Goal: Information Seeking & Learning: Learn about a topic

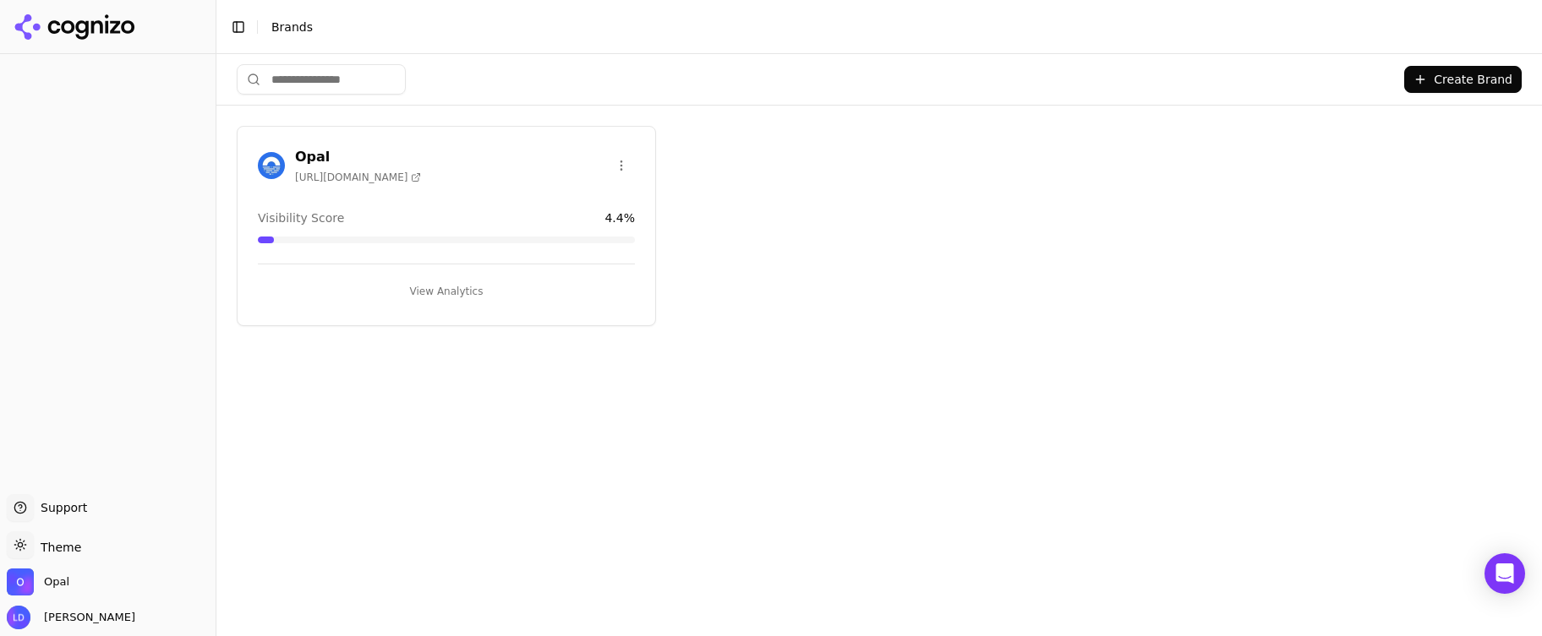
click at [431, 281] on button "View Analytics" at bounding box center [446, 291] width 377 height 27
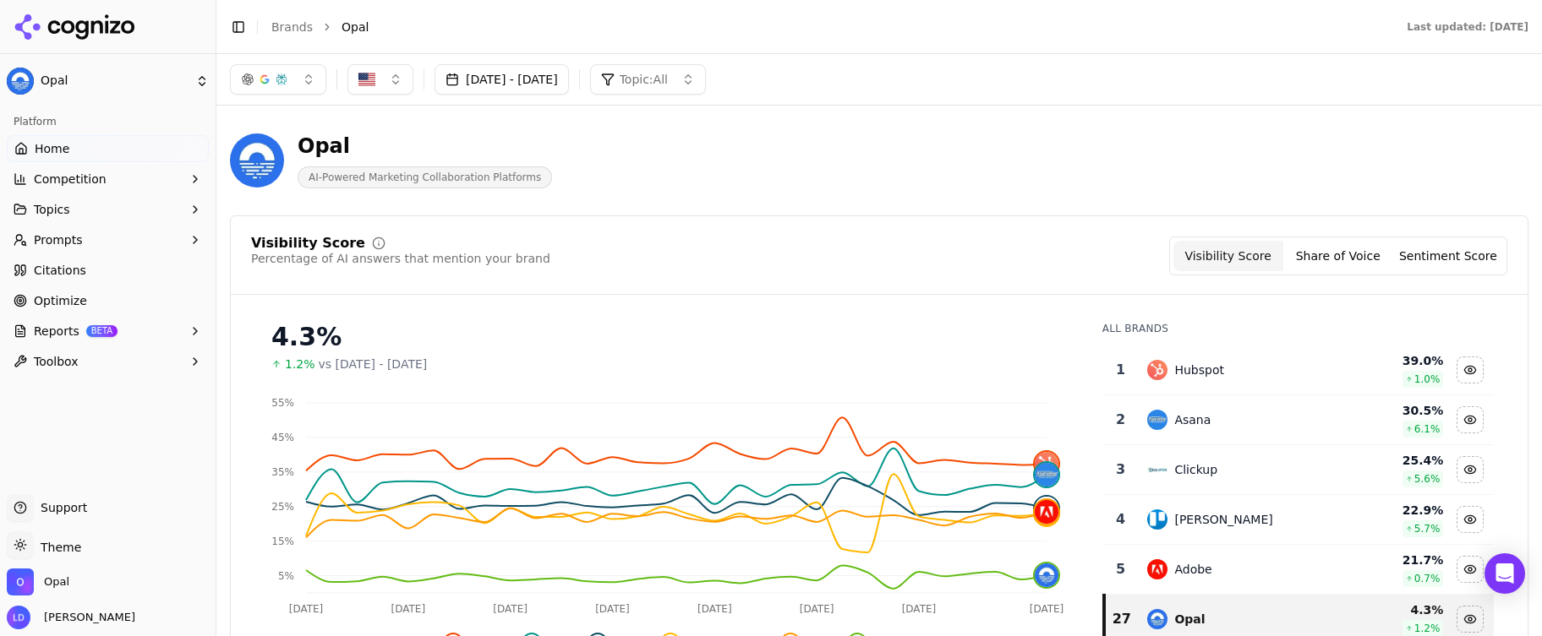
click at [85, 309] on link "Optimize" at bounding box center [108, 300] width 202 height 27
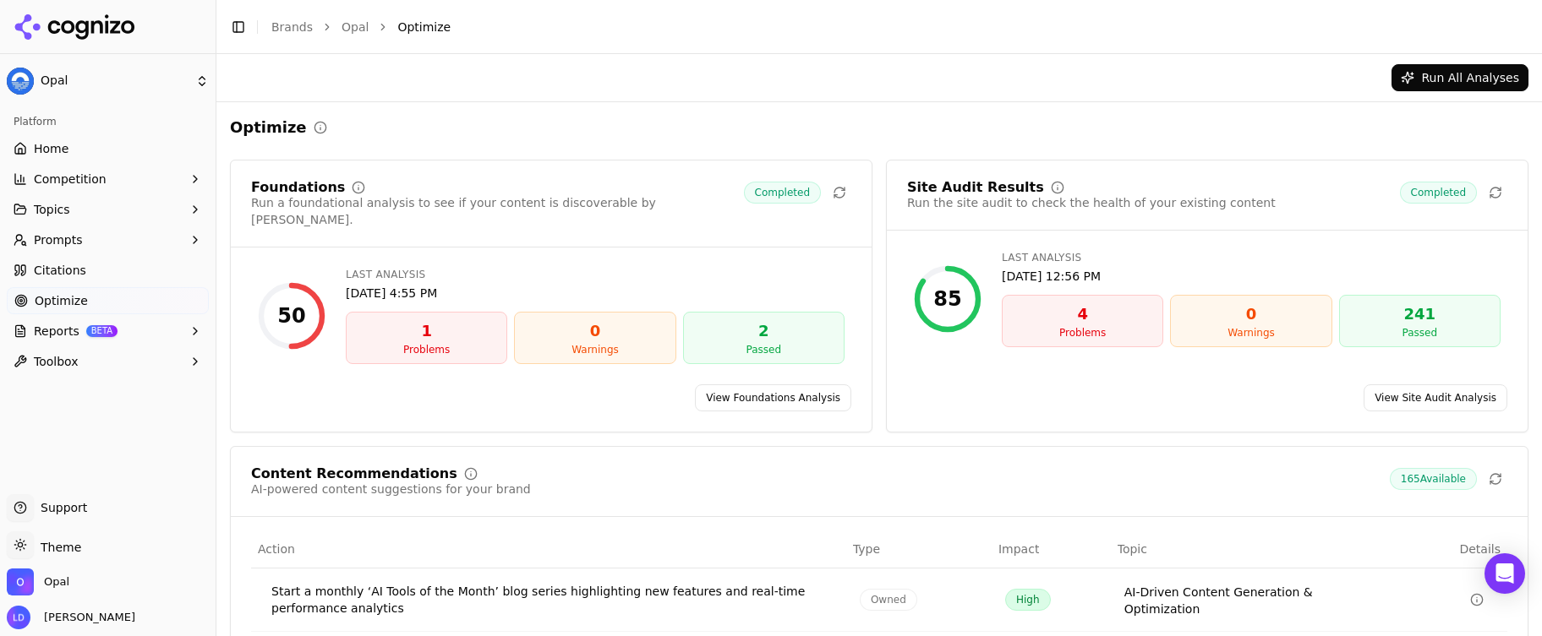
click at [65, 308] on span "Optimize" at bounding box center [61, 300] width 53 height 17
click at [71, 296] on span "Optimize" at bounding box center [61, 300] width 53 height 17
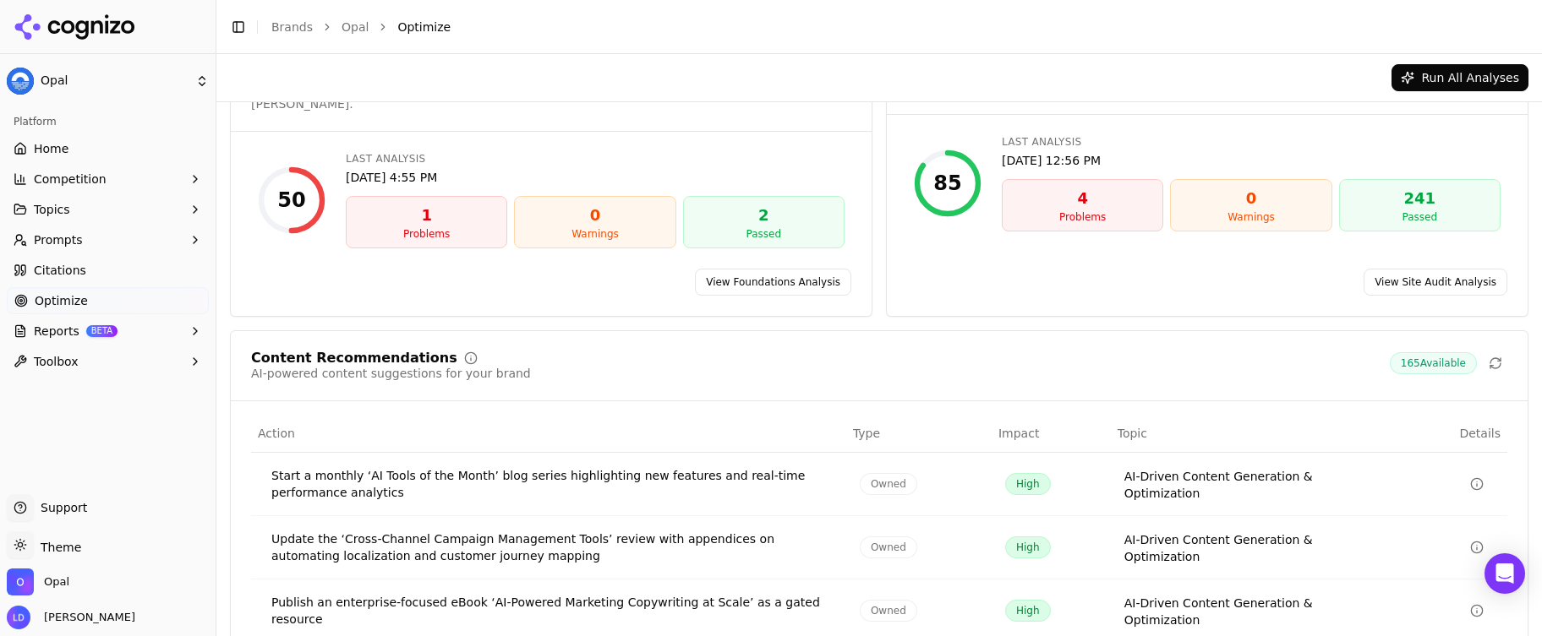
scroll to position [288, 0]
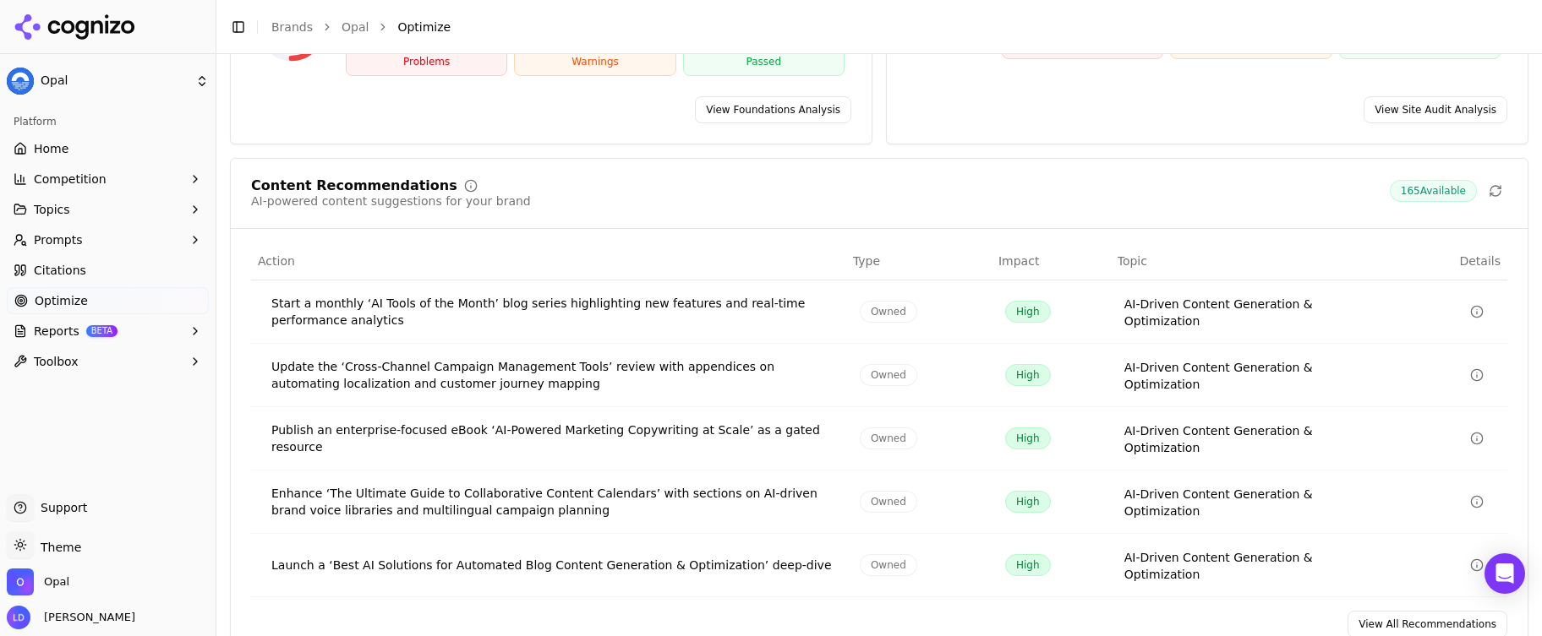
click at [1366, 611] on link "View All Recommendations" at bounding box center [1427, 624] width 160 height 27
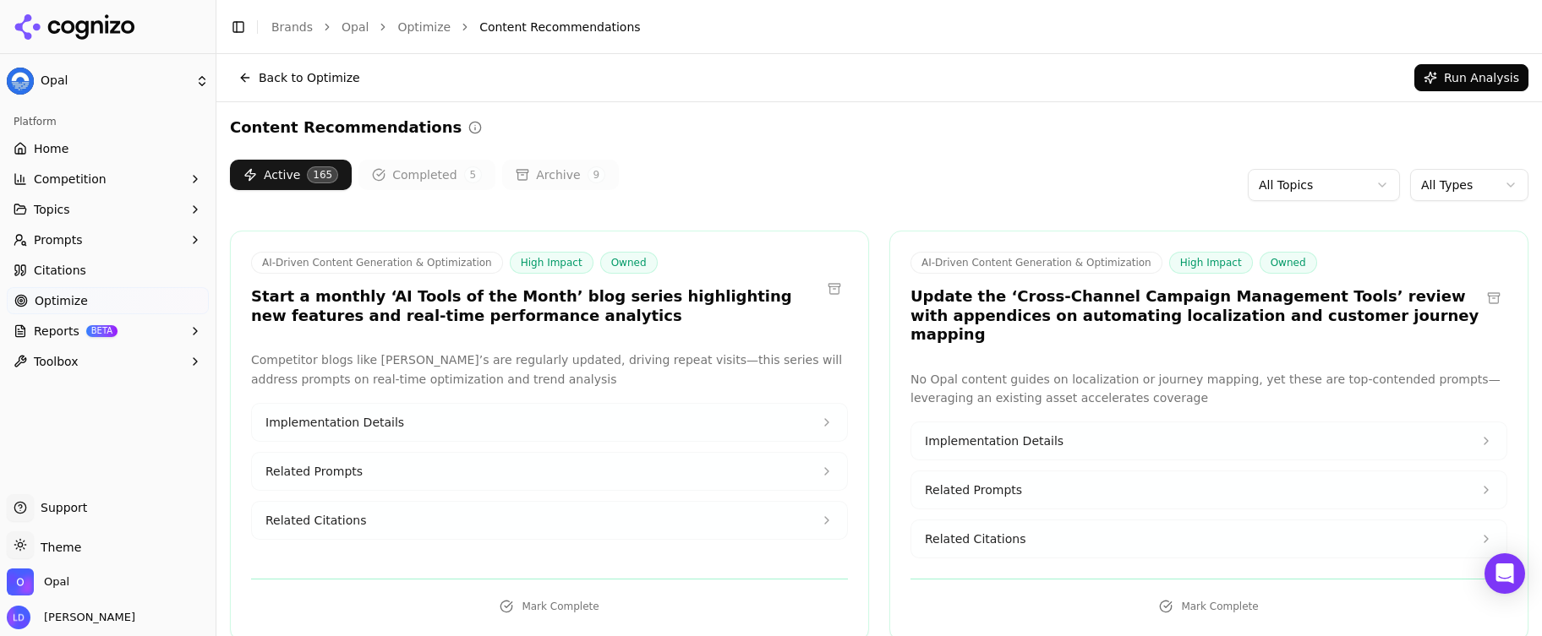
click at [1445, 188] on html "Opal Platform Home Competition Topics Prompts Citations Optimize Reports BETA T…" at bounding box center [771, 318] width 1542 height 636
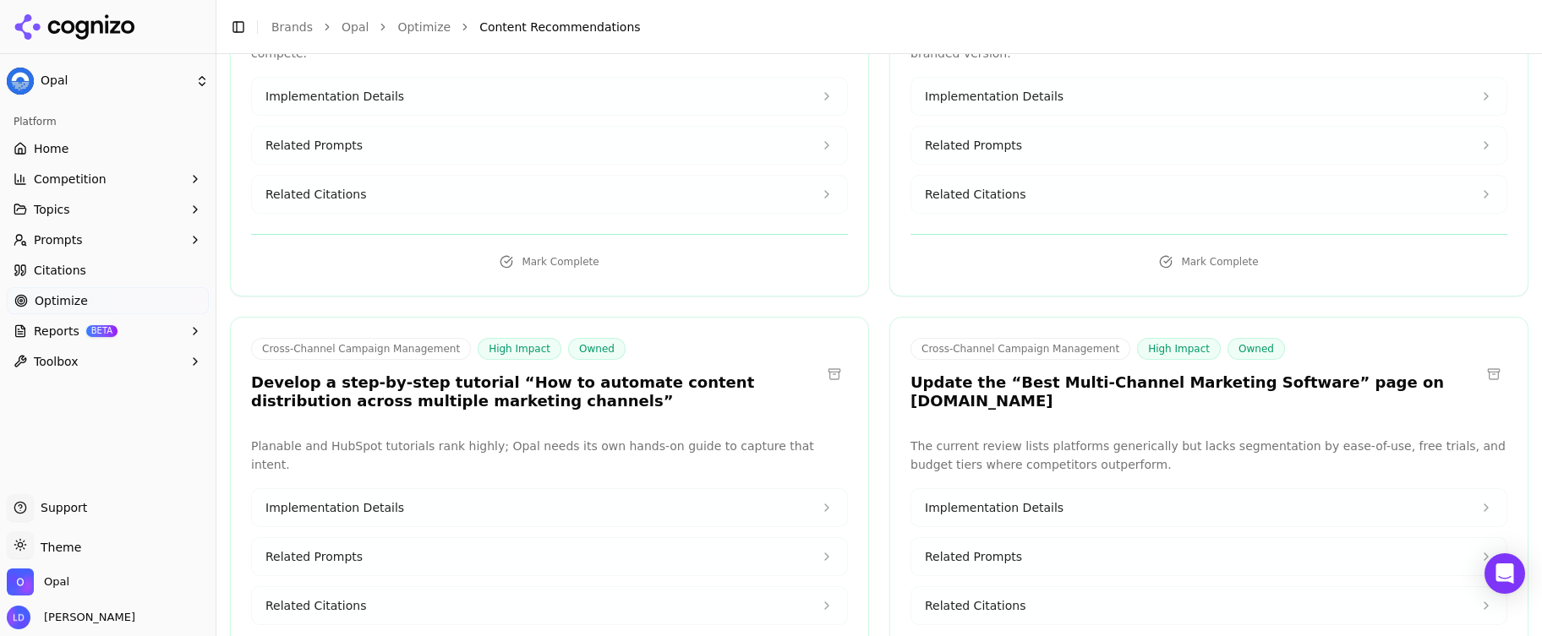
scroll to position [2448, 0]
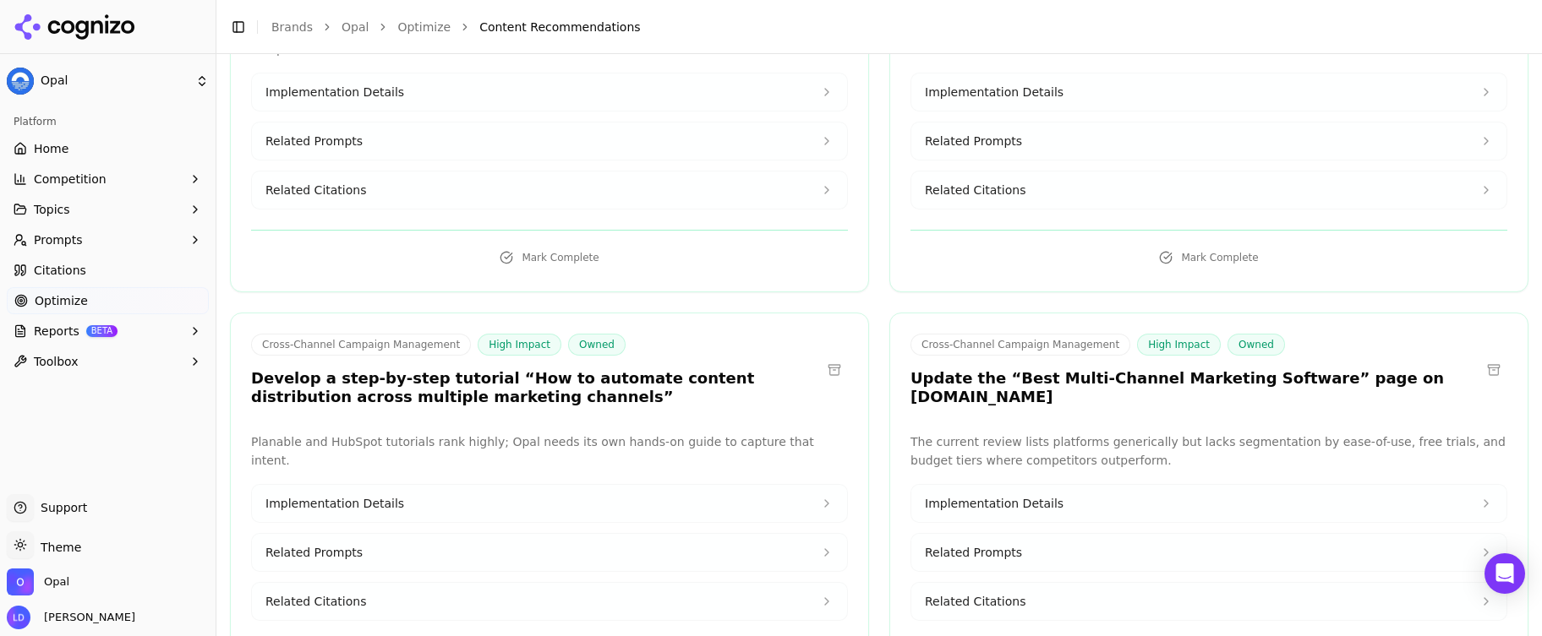
click at [1019, 485] on button "Implementation Details" at bounding box center [1208, 503] width 595 height 37
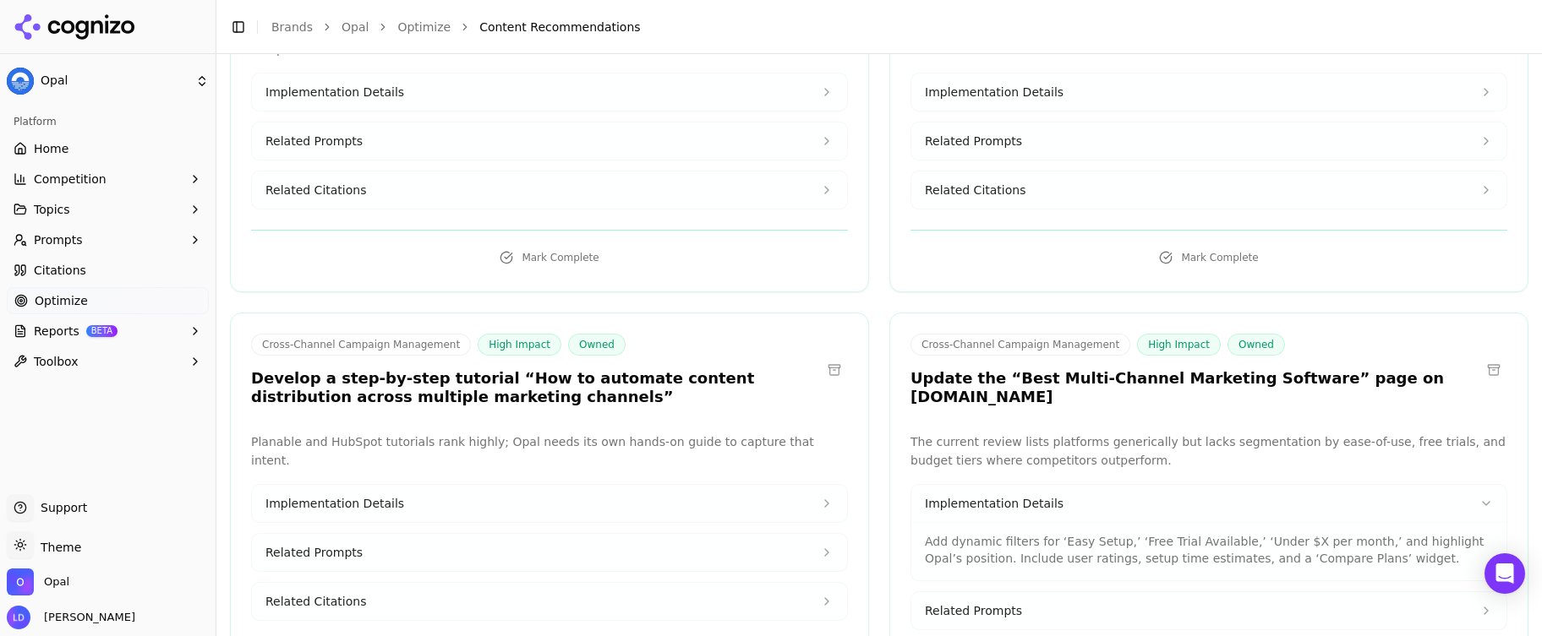
click at [983, 603] on span "Related Prompts" at bounding box center [973, 611] width 97 height 17
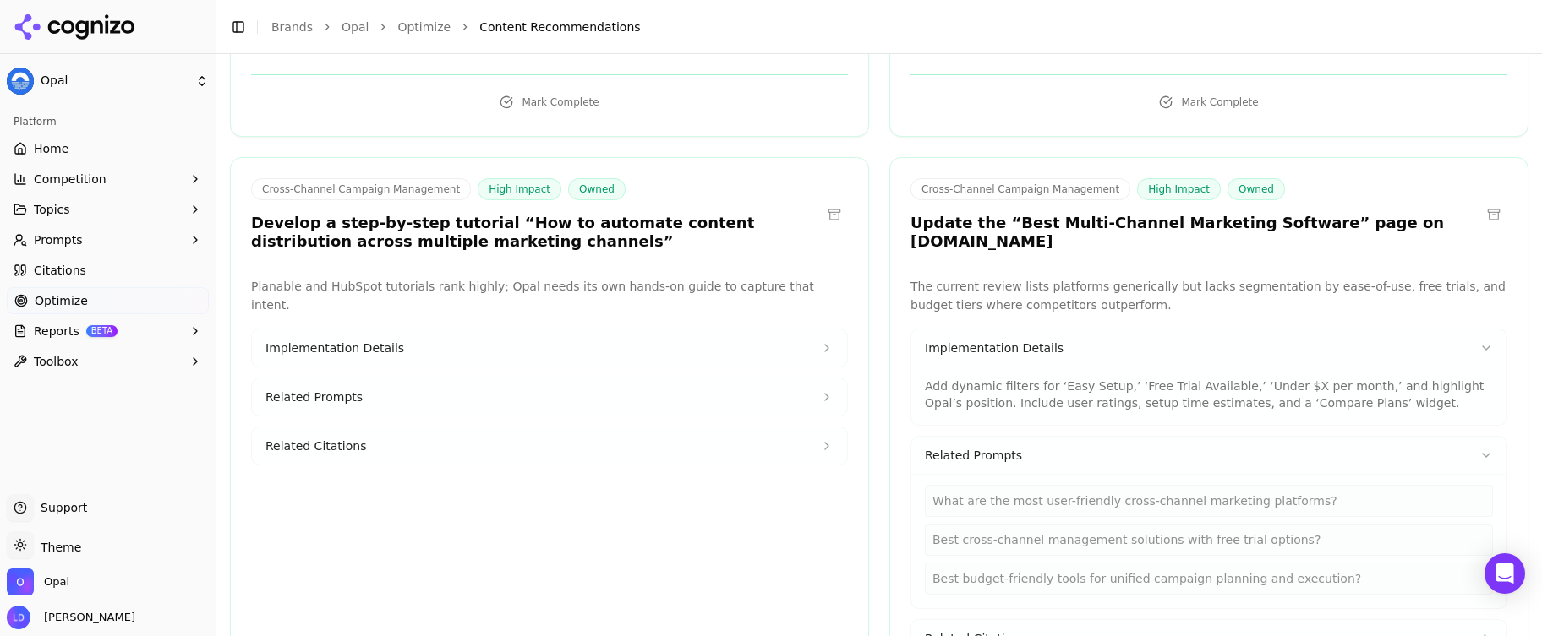
scroll to position [2680, 0]
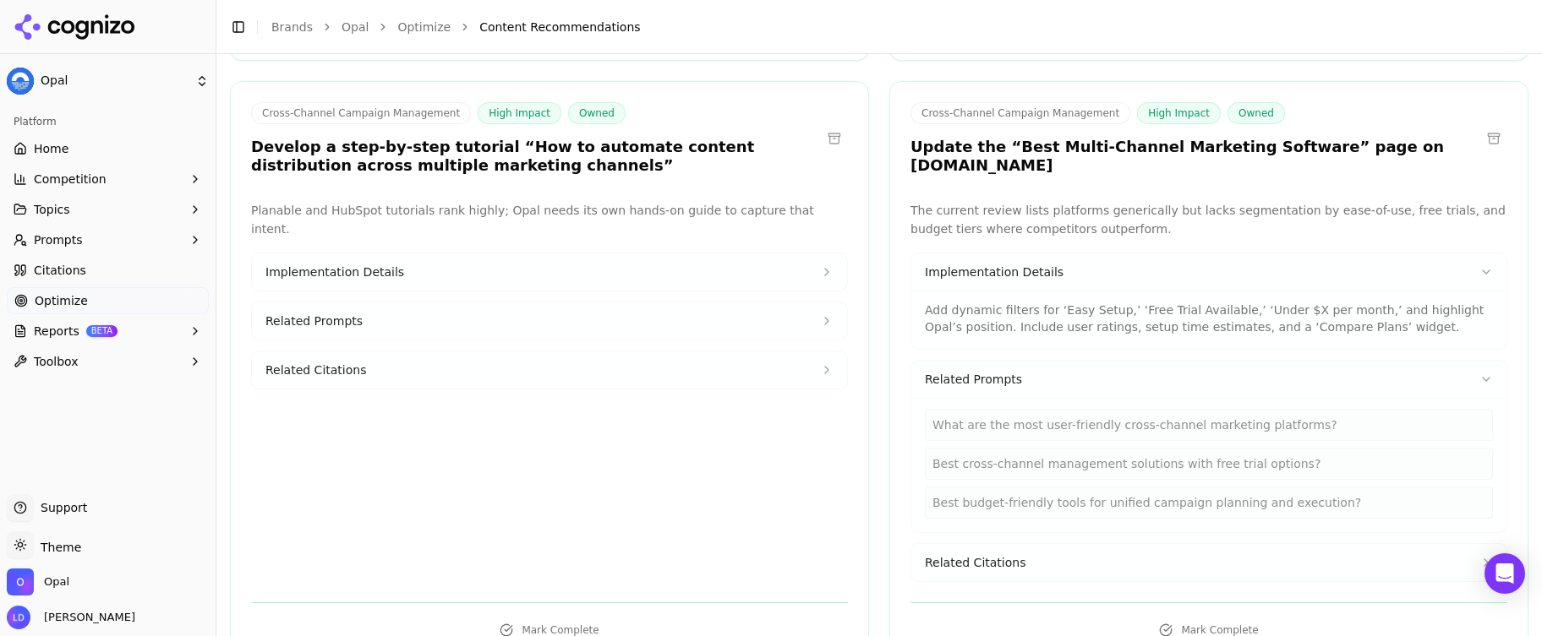
click at [1011, 555] on span "Related Citations" at bounding box center [975, 563] width 101 height 17
click at [994, 593] on div "[URL][DOMAIN_NAME]" at bounding box center [1209, 609] width 568 height 32
click at [995, 593] on div "[URL][DOMAIN_NAME]" at bounding box center [1209, 609] width 568 height 32
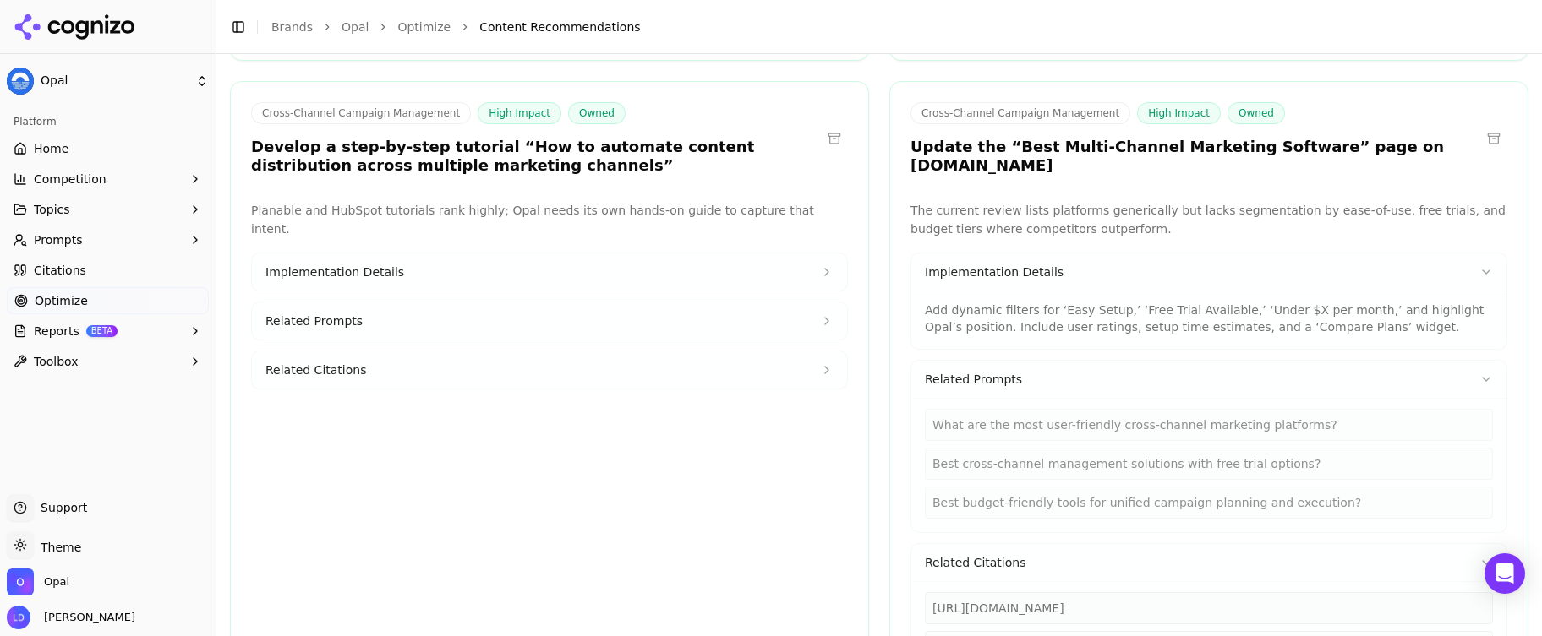
click at [669, 421] on div "Planable and HubSpot tutorials rank highly; Opal needs its own hands-on guide t…" at bounding box center [549, 440] width 597 height 478
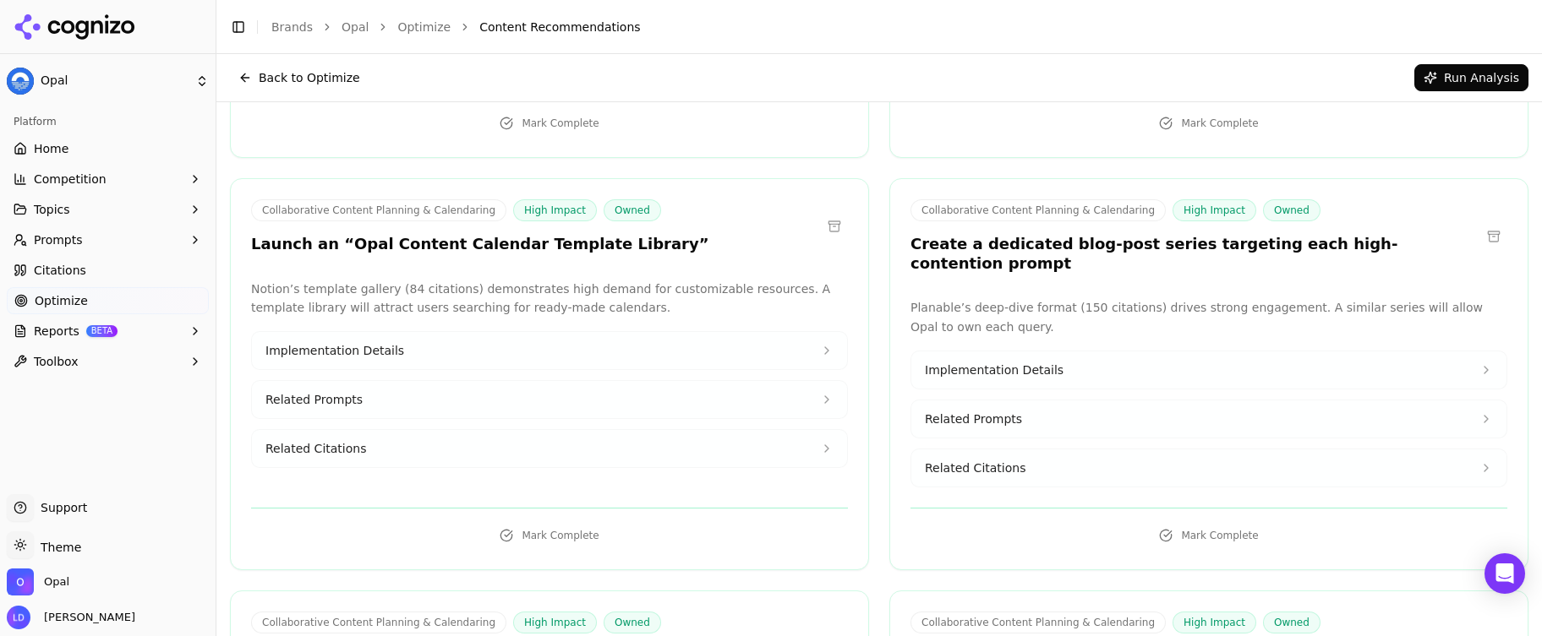
scroll to position [4537, 0]
